Goal: Task Accomplishment & Management: Manage account settings

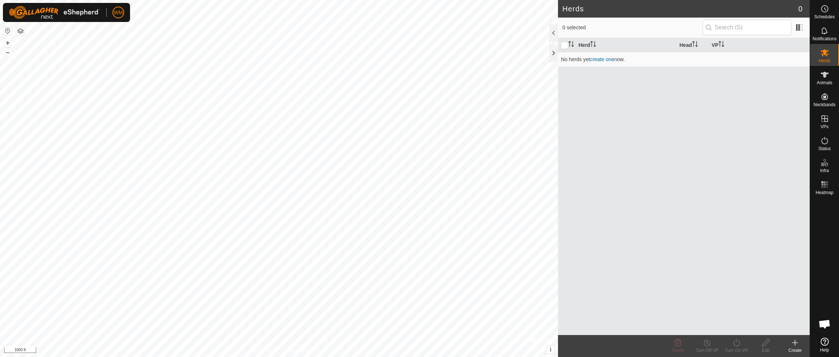
click at [614, 130] on div "Herd Head VP No herds yet create one now." at bounding box center [684, 186] width 252 height 297
click at [21, 31] on button "button" at bounding box center [20, 31] width 9 height 9
click at [8, 32] on button "button" at bounding box center [7, 30] width 9 height 9
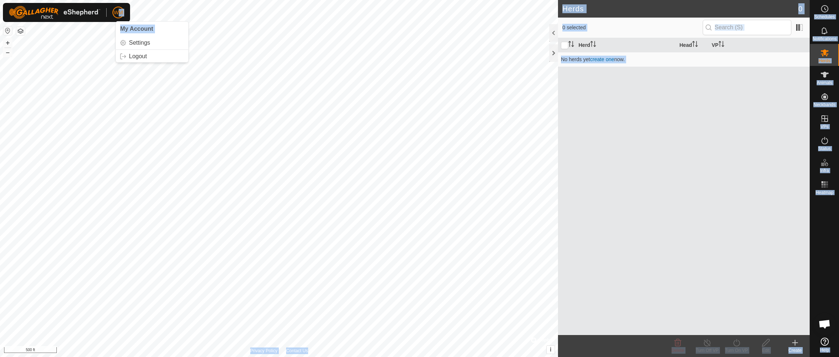
click at [64, 32] on div "WM My Account Settings Logout Schedules Notifications Herds Animals Neckbands V…" at bounding box center [419, 178] width 839 height 357
click at [8, 31] on button "button" at bounding box center [7, 30] width 9 height 9
click at [9, 31] on button "button" at bounding box center [7, 30] width 9 height 9
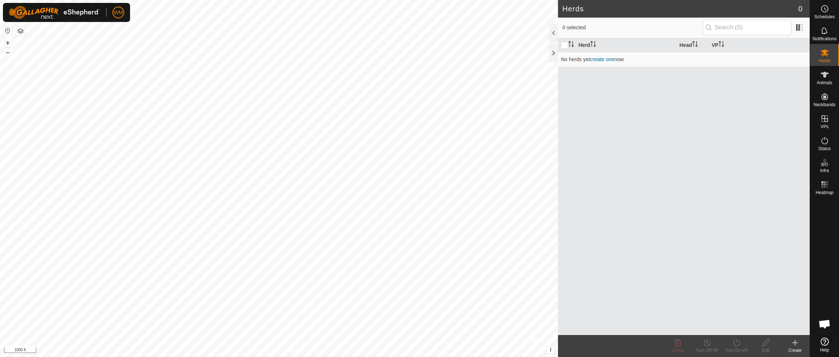
click at [7, 31] on button "button" at bounding box center [7, 30] width 9 height 9
click at [20, 30] on button "button" at bounding box center [20, 31] width 9 height 9
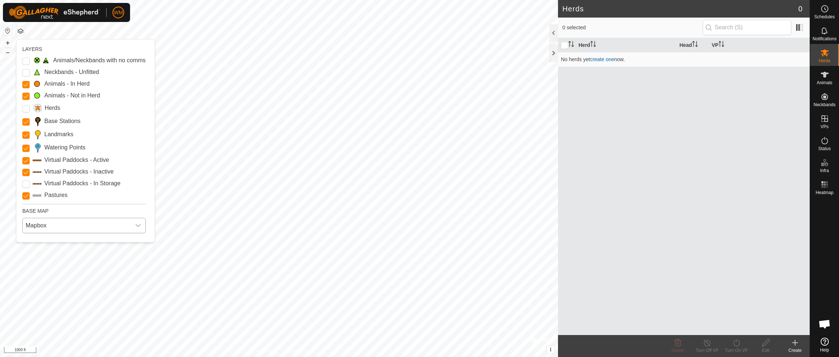
click at [93, 225] on span "Mapbox" at bounding box center [77, 225] width 108 height 15
click at [42, 271] on li "ESRI" at bounding box center [84, 273] width 123 height 15
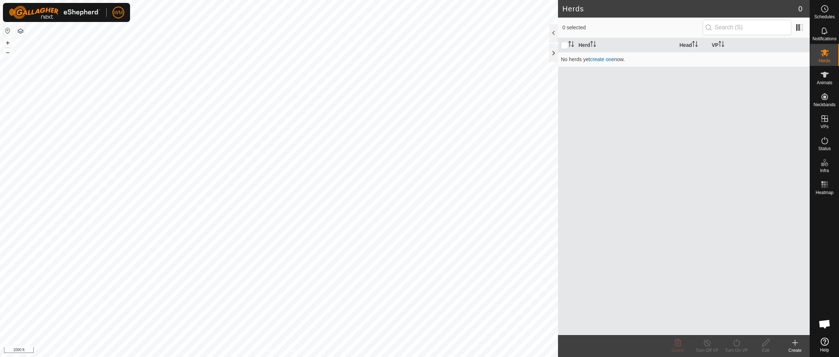
click at [9, 30] on button "button" at bounding box center [7, 30] width 9 height 9
click at [6, 31] on button "button" at bounding box center [7, 30] width 9 height 9
click at [9, 31] on button "button" at bounding box center [7, 30] width 9 height 9
click at [123, 15] on span "WM" at bounding box center [118, 13] width 9 height 8
click at [144, 42] on link "Settings" at bounding box center [152, 43] width 73 height 12
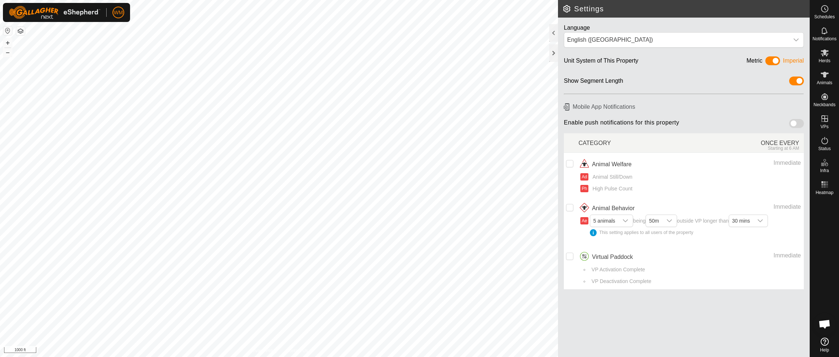
click at [8, 31] on button "button" at bounding box center [7, 30] width 9 height 9
click at [8, 30] on button "button" at bounding box center [7, 30] width 9 height 9
click at [824, 10] on icon at bounding box center [824, 8] width 9 height 9
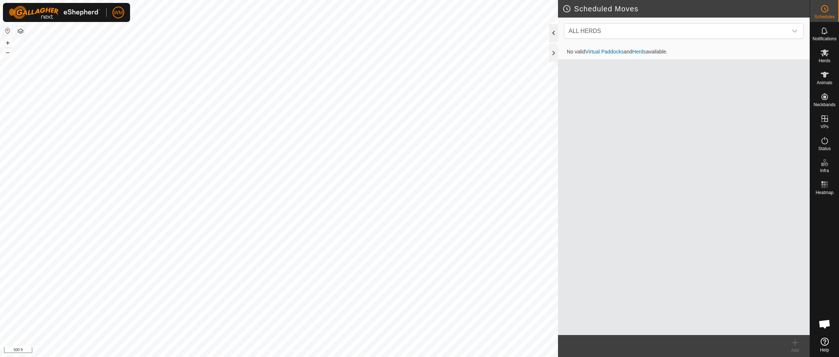
click at [553, 31] on div at bounding box center [553, 33] width 9 height 18
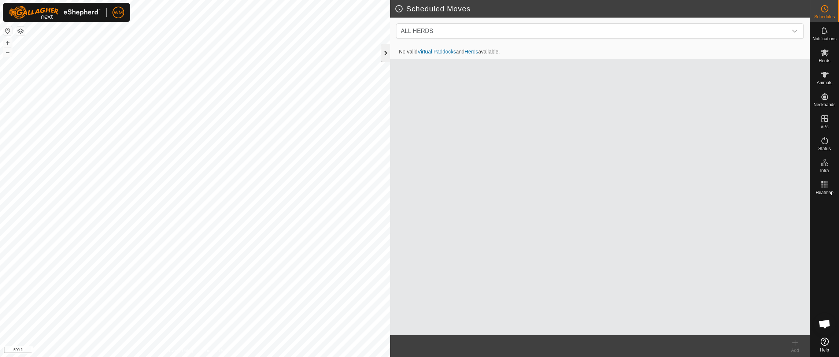
click at [385, 51] on div at bounding box center [385, 53] width 9 height 18
